Goal: Obtain resource: Download file/media

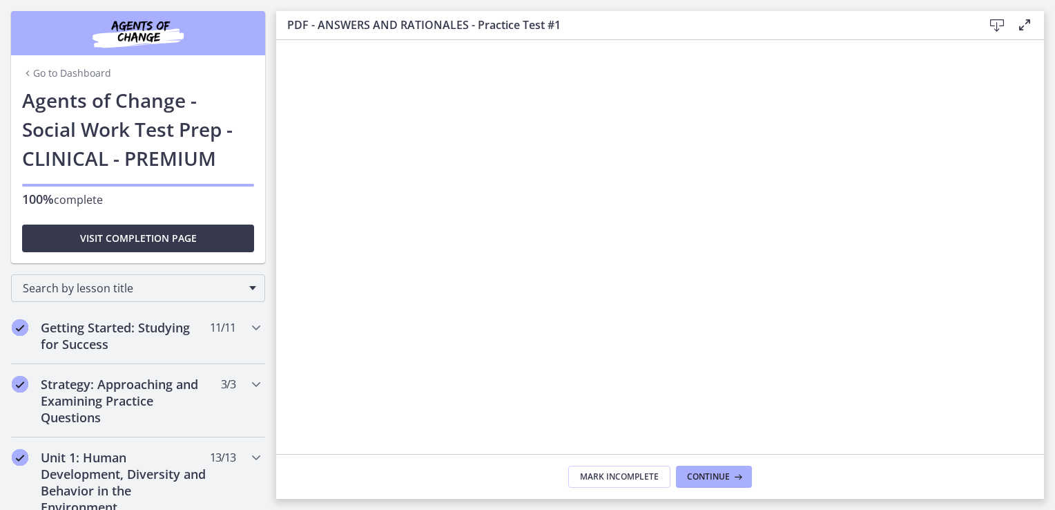
click at [64, 75] on link "Go to Dashboard" at bounding box center [66, 73] width 89 height 14
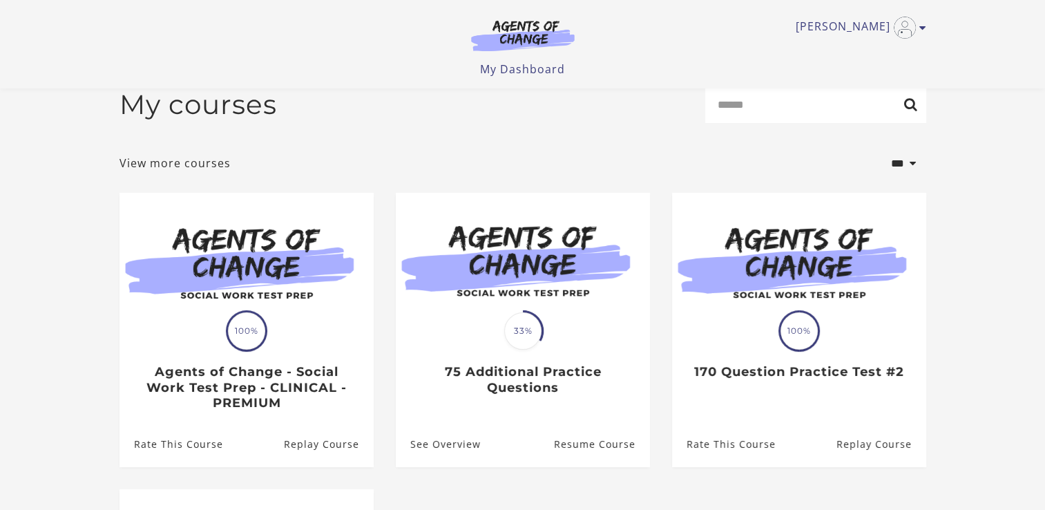
scroll to position [19, 0]
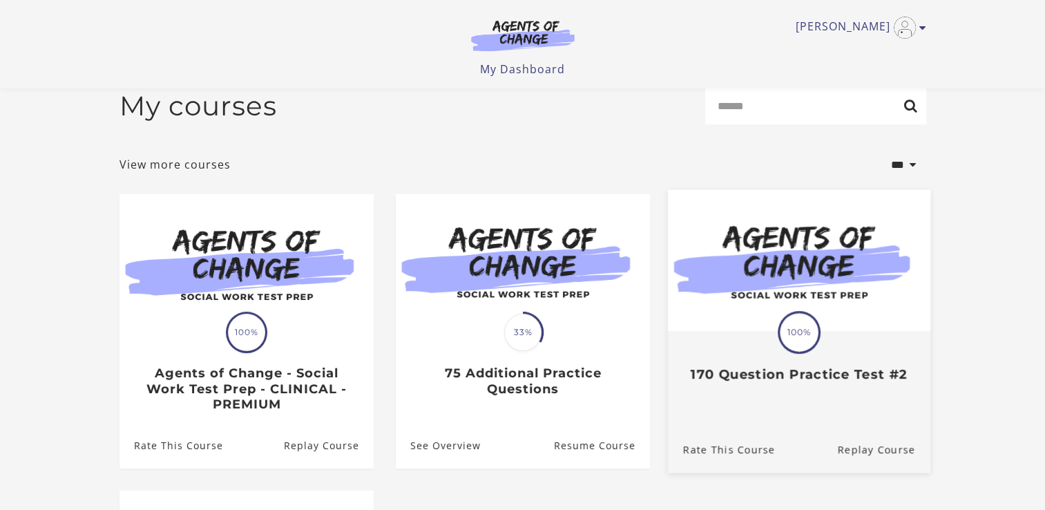
click at [787, 381] on h3 "170 Question Practice Test #2" at bounding box center [798, 375] width 232 height 16
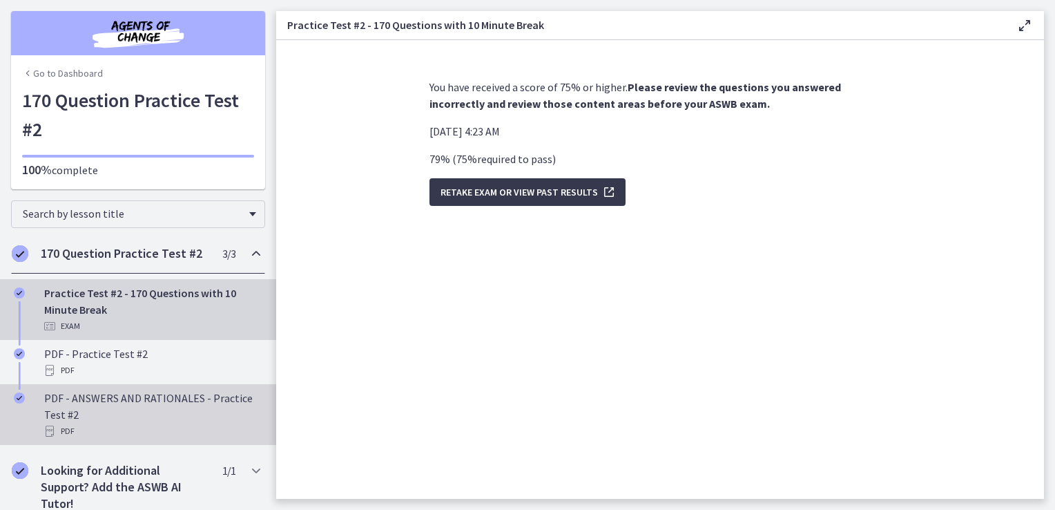
click at [125, 399] on div "PDF - ANSWERS AND RATIONALES - Practice Test #2 PDF" at bounding box center [151, 415] width 215 height 50
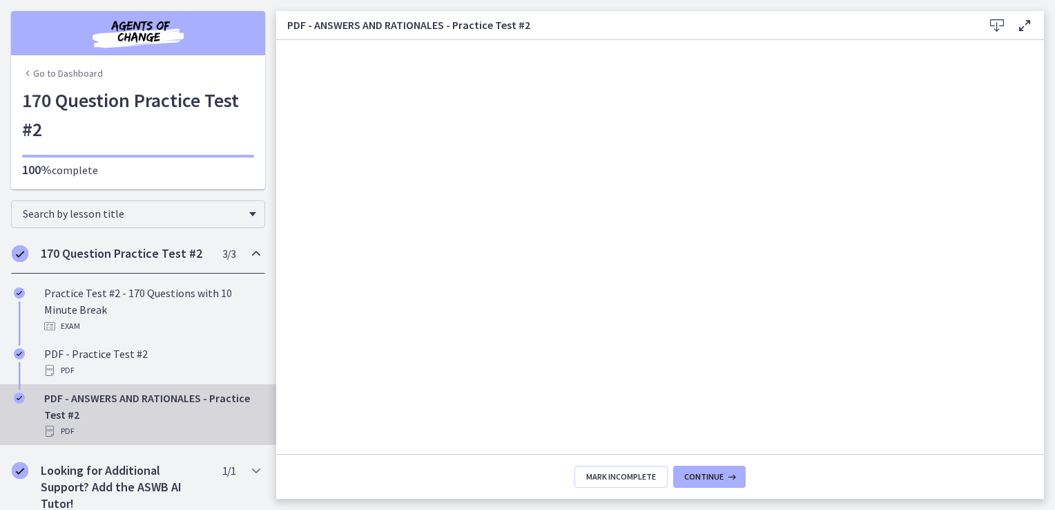
click at [994, 23] on icon at bounding box center [997, 25] width 17 height 17
